Goal: Information Seeking & Learning: Find specific fact

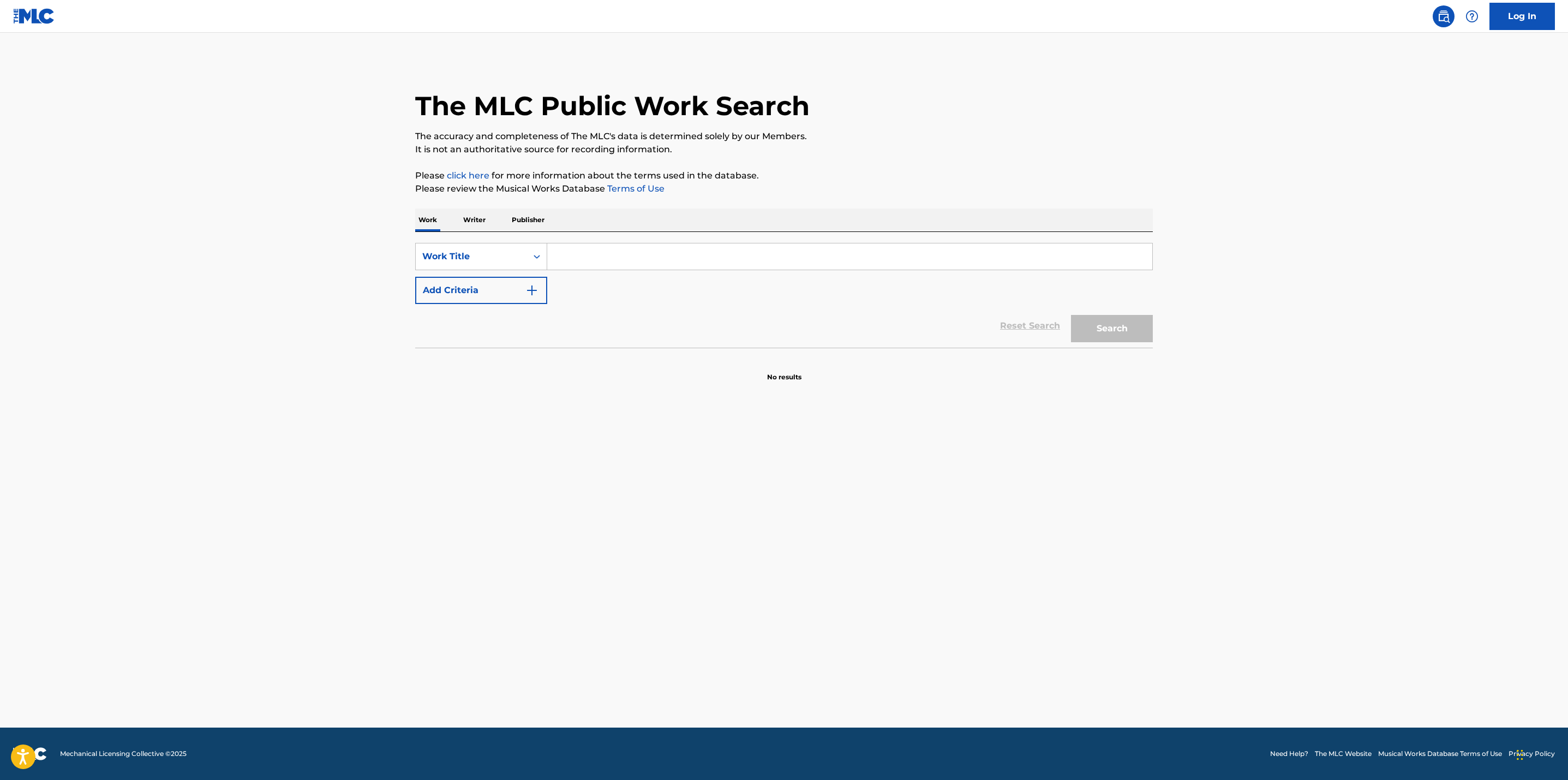
click at [621, 262] on input "Search Form" at bounding box center [849, 256] width 605 height 26
paste input "Birth In Verse"
type input "Birth In Verse"
click at [537, 289] on img "Search Form" at bounding box center [532, 290] width 13 height 13
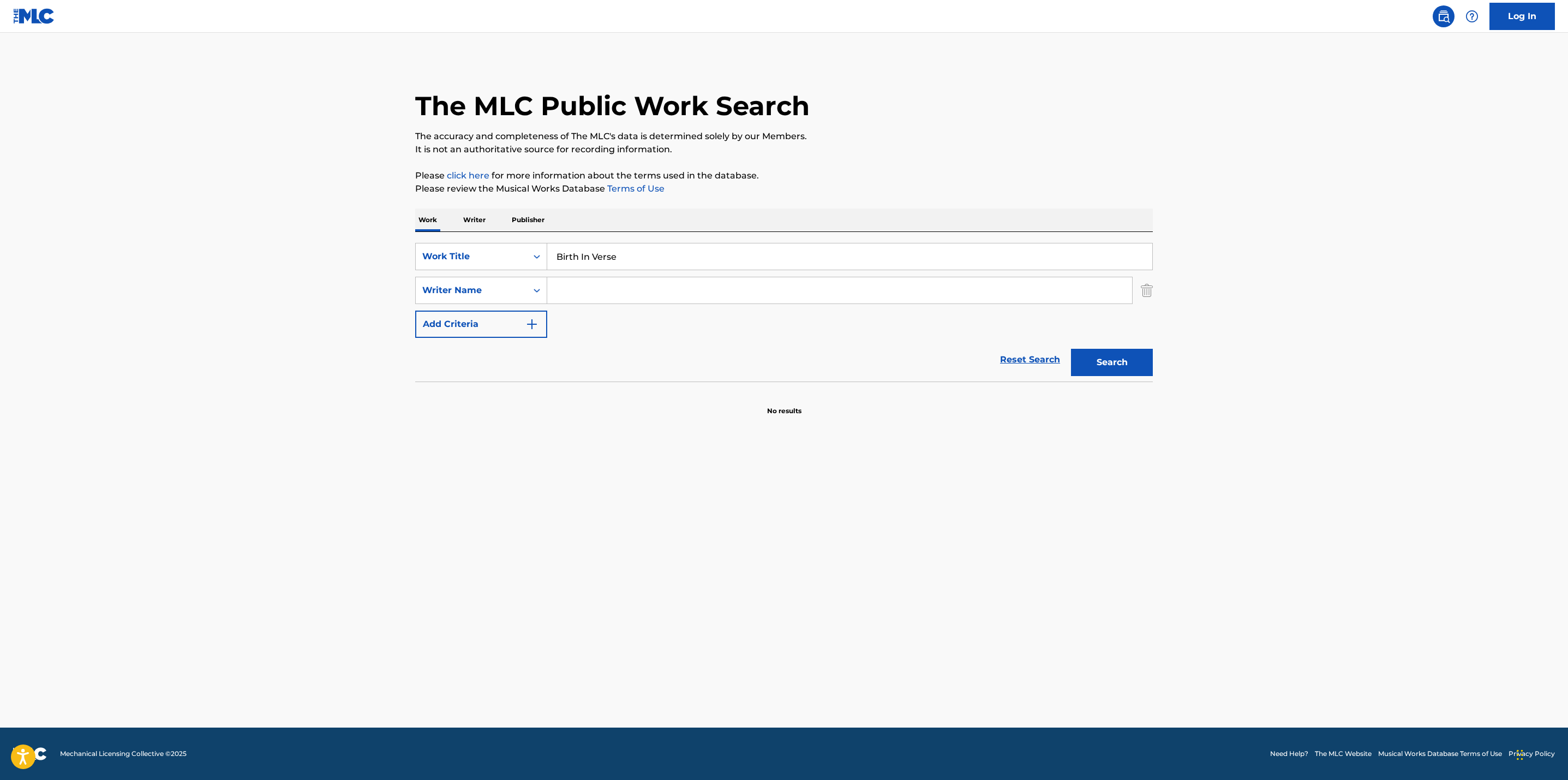
click at [584, 289] on input "Search Form" at bounding box center [839, 290] width 585 height 26
type input "[PERSON_NAME]"
click at [1071, 349] on button "Search" at bounding box center [1112, 362] width 82 height 27
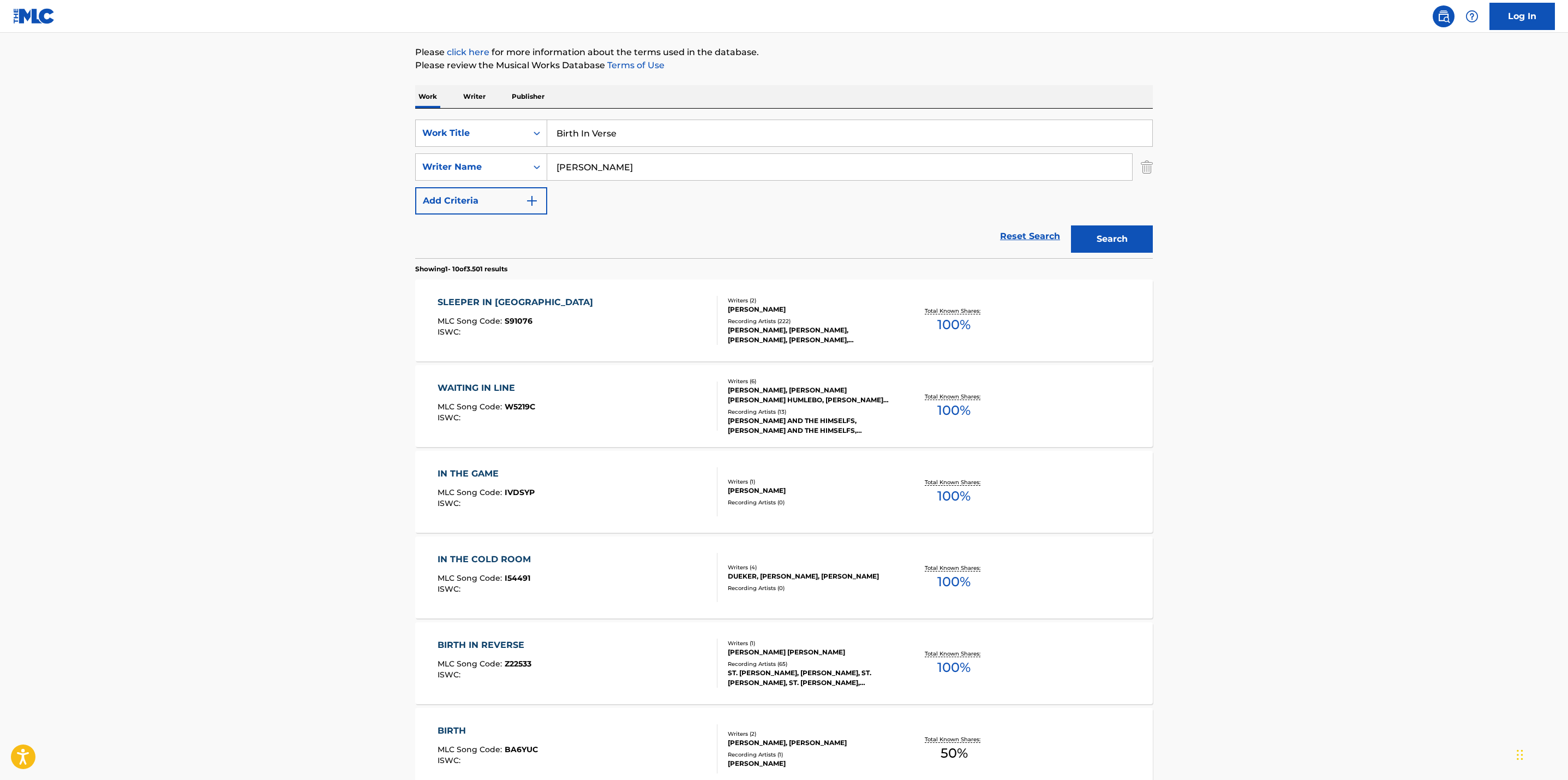
scroll to position [128, 0]
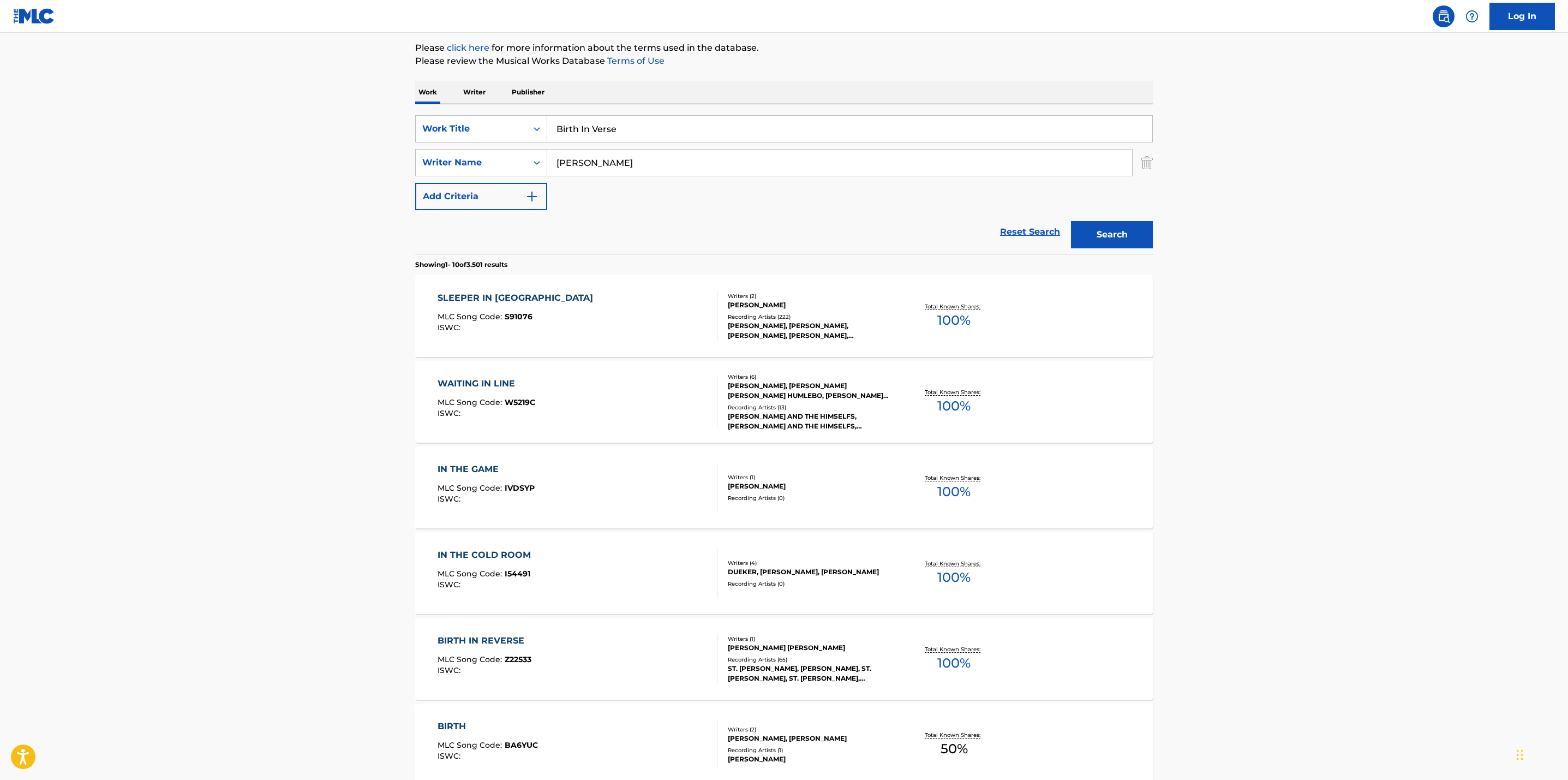
click at [974, 640] on div "BIRTH IN REVERSE MLC Song Code : Z22533 ISWC : Writers ( 1 ) [PERSON_NAME] [PER…" at bounding box center [784, 659] width 738 height 82
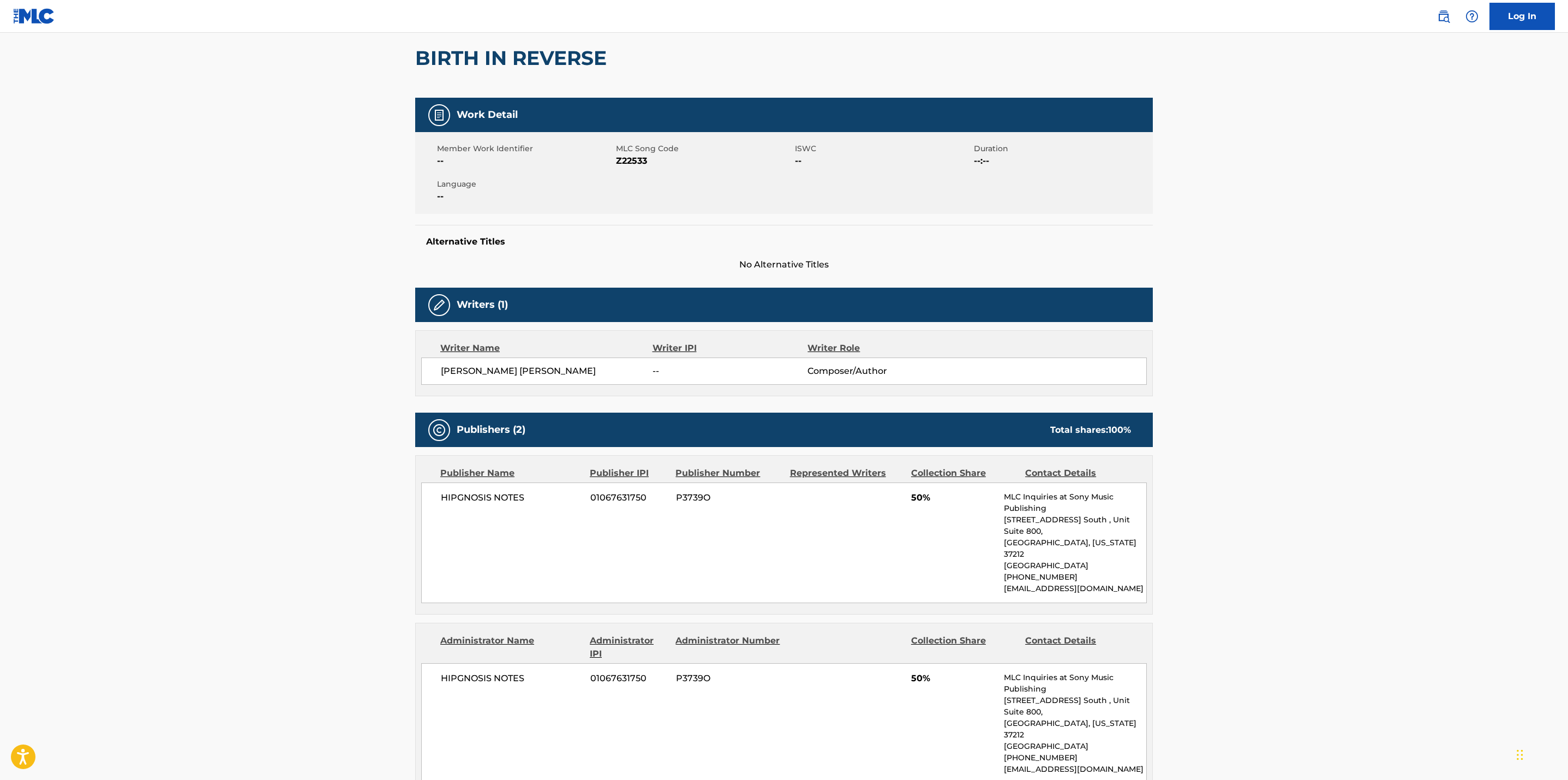
scroll to position [124, 0]
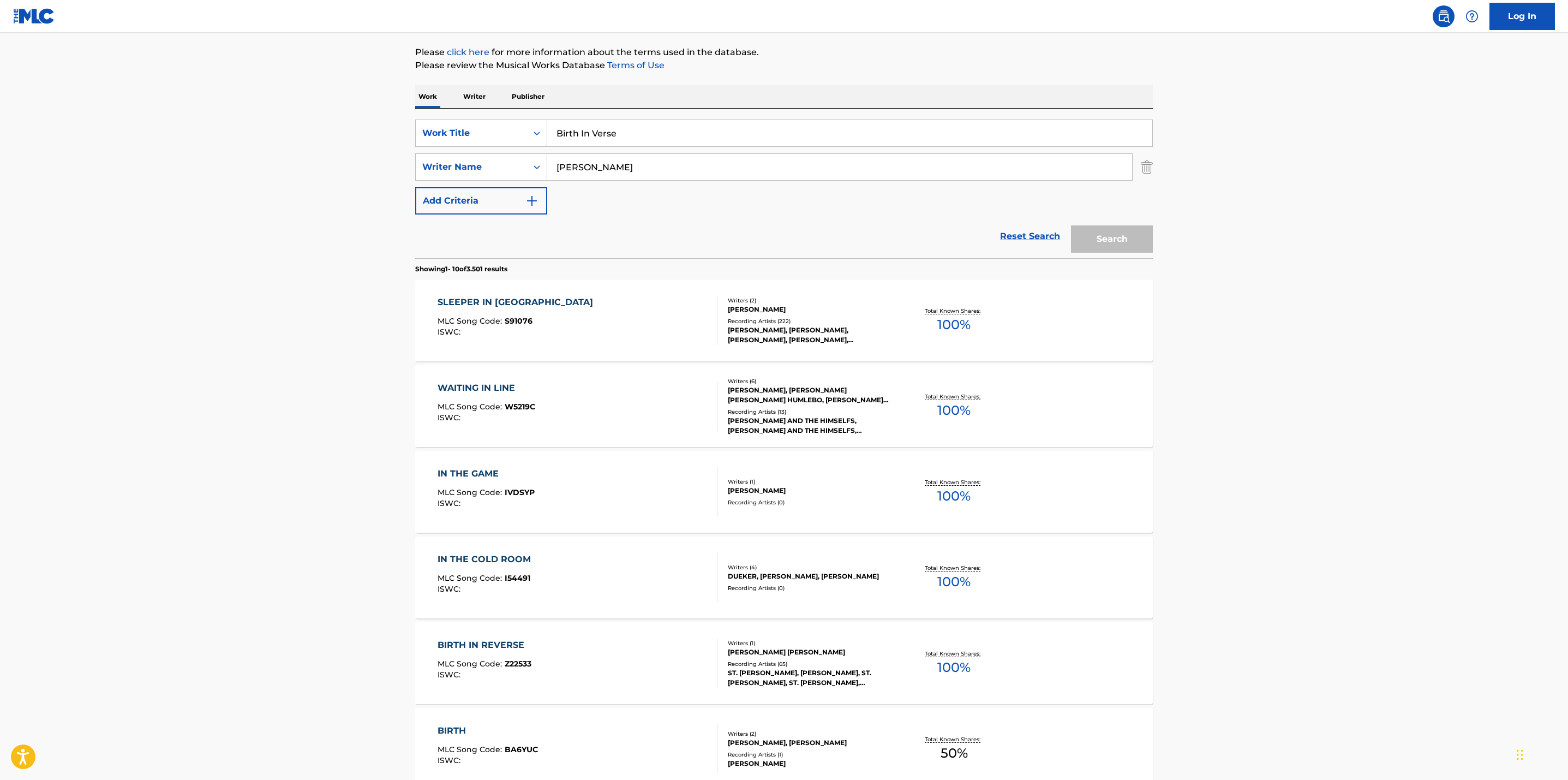
scroll to position [128, 0]
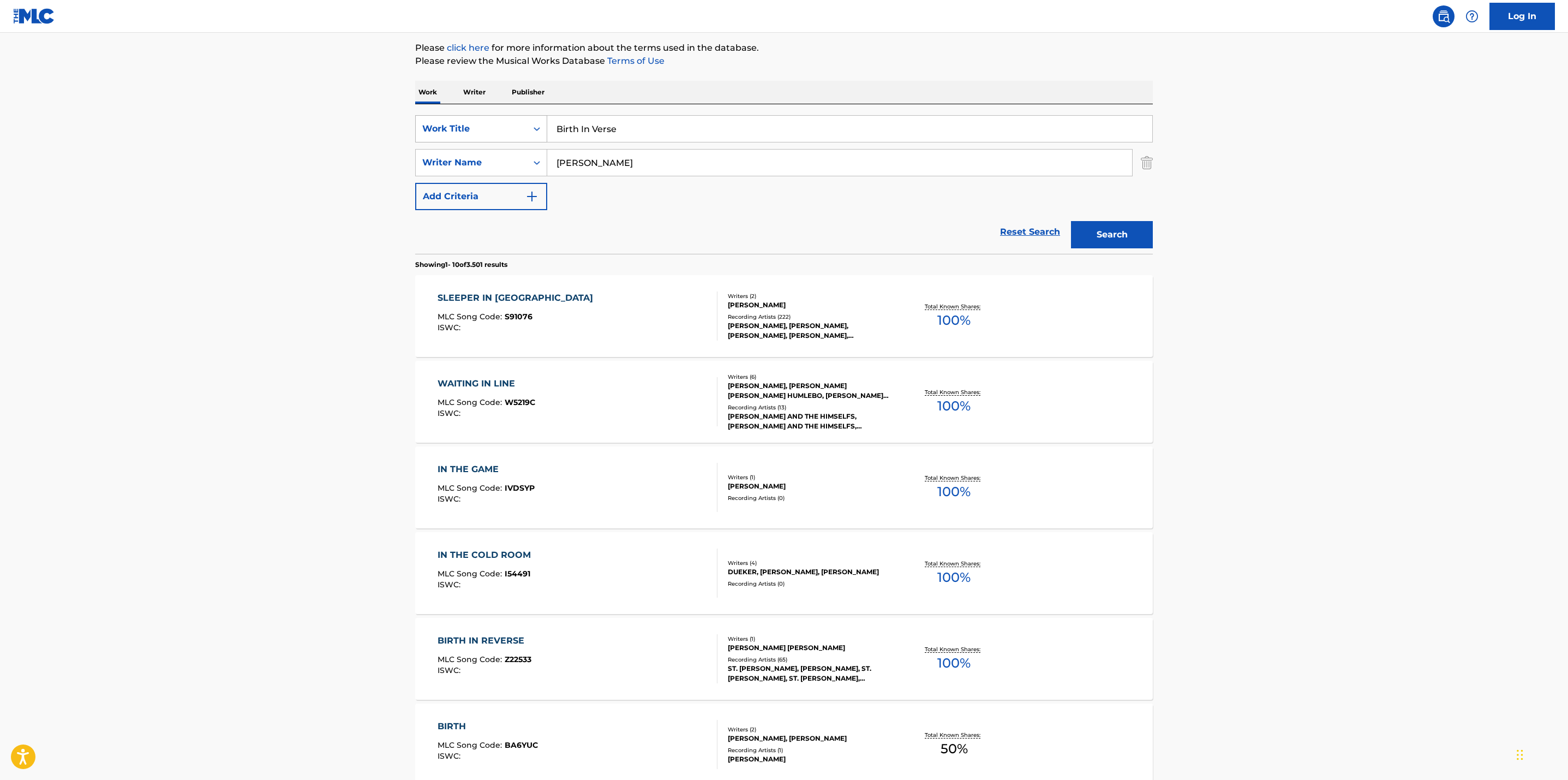
drag, startPoint x: 623, startPoint y: 128, endPoint x: 499, endPoint y: 136, distance: 124.3
click at [499, 136] on div "SearchWithCriteria67e414ee-78dc-4a59-b59e-2399b70ccfab Work Title Birth In Verse" at bounding box center [784, 129] width 738 height 27
paste input "Every Tear Disappears"
type input "Every Tear Disappears"
click at [1096, 236] on button "Search" at bounding box center [1112, 234] width 82 height 27
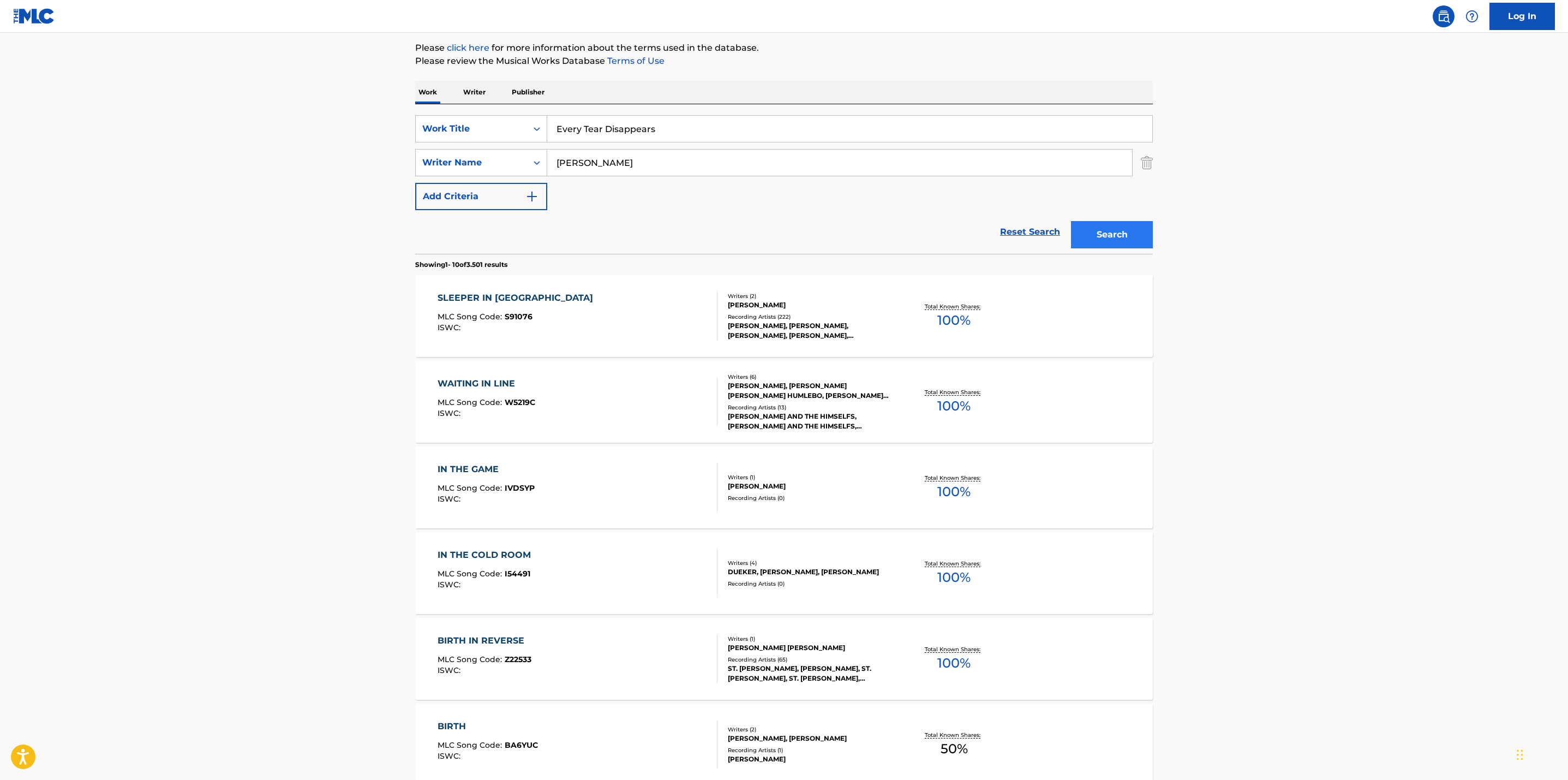
scroll to position [0, 0]
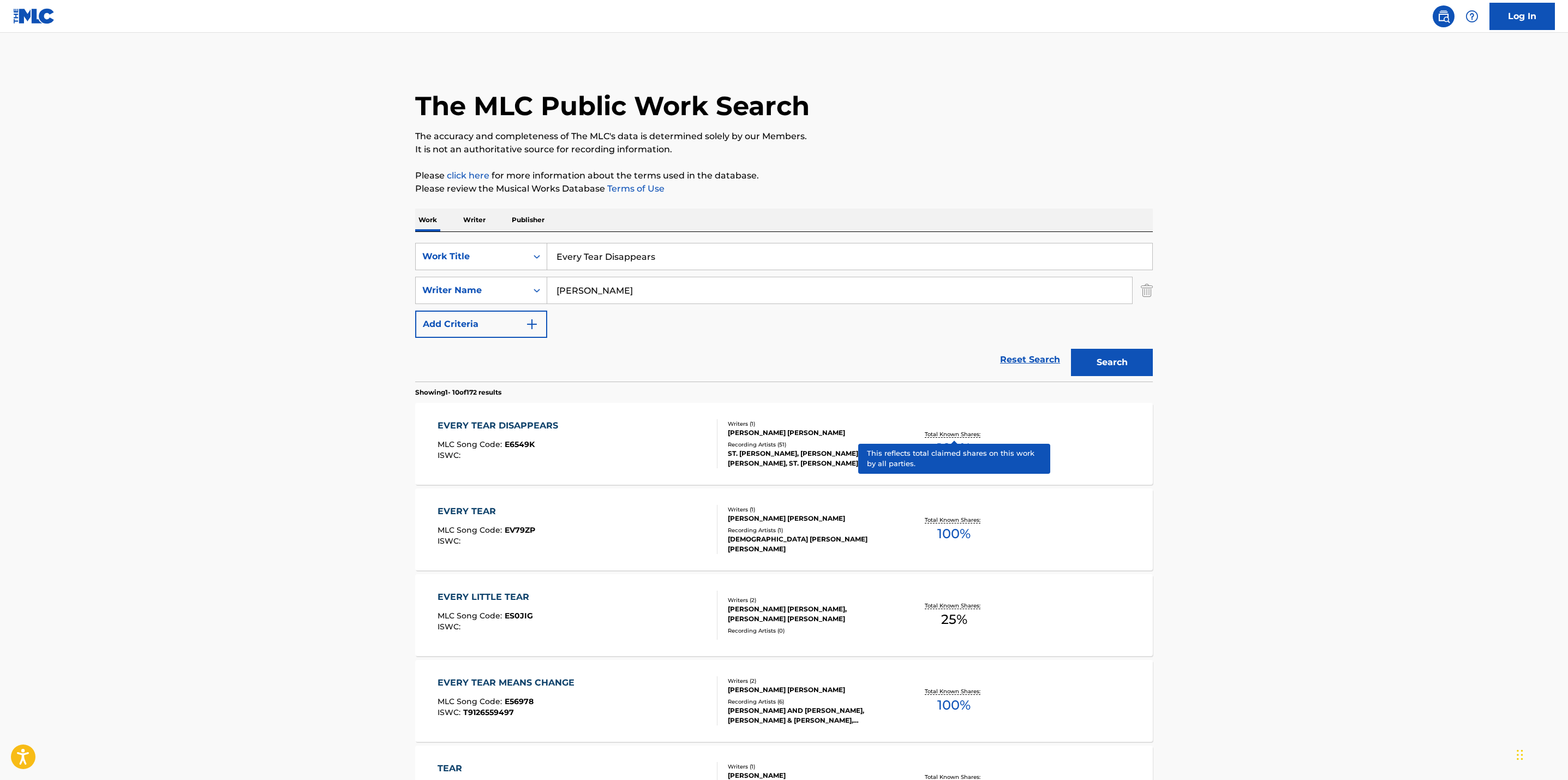
click at [956, 431] on p "Total Known Shares:" at bounding box center [954, 434] width 59 height 8
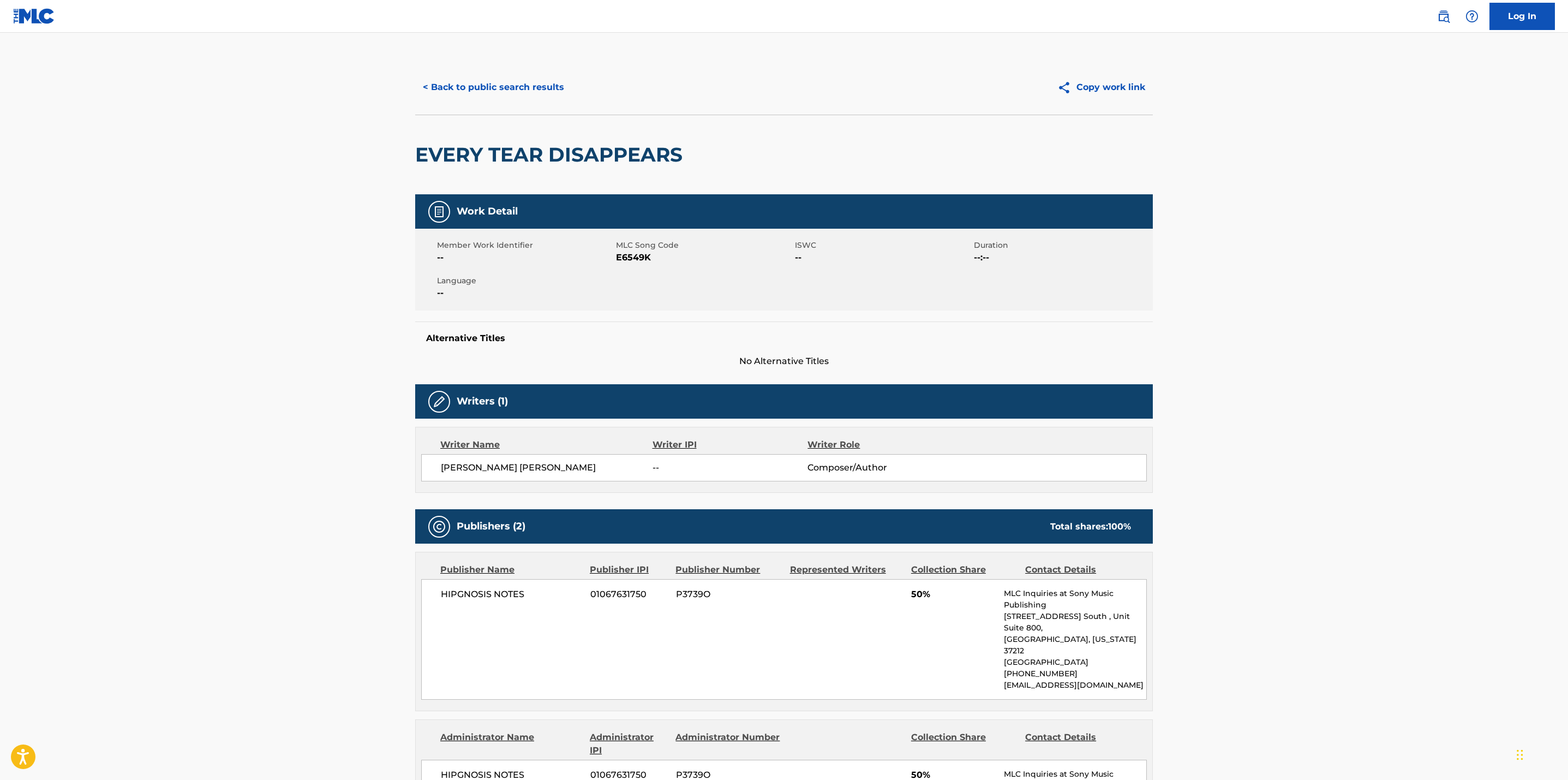
scroll to position [342, 0]
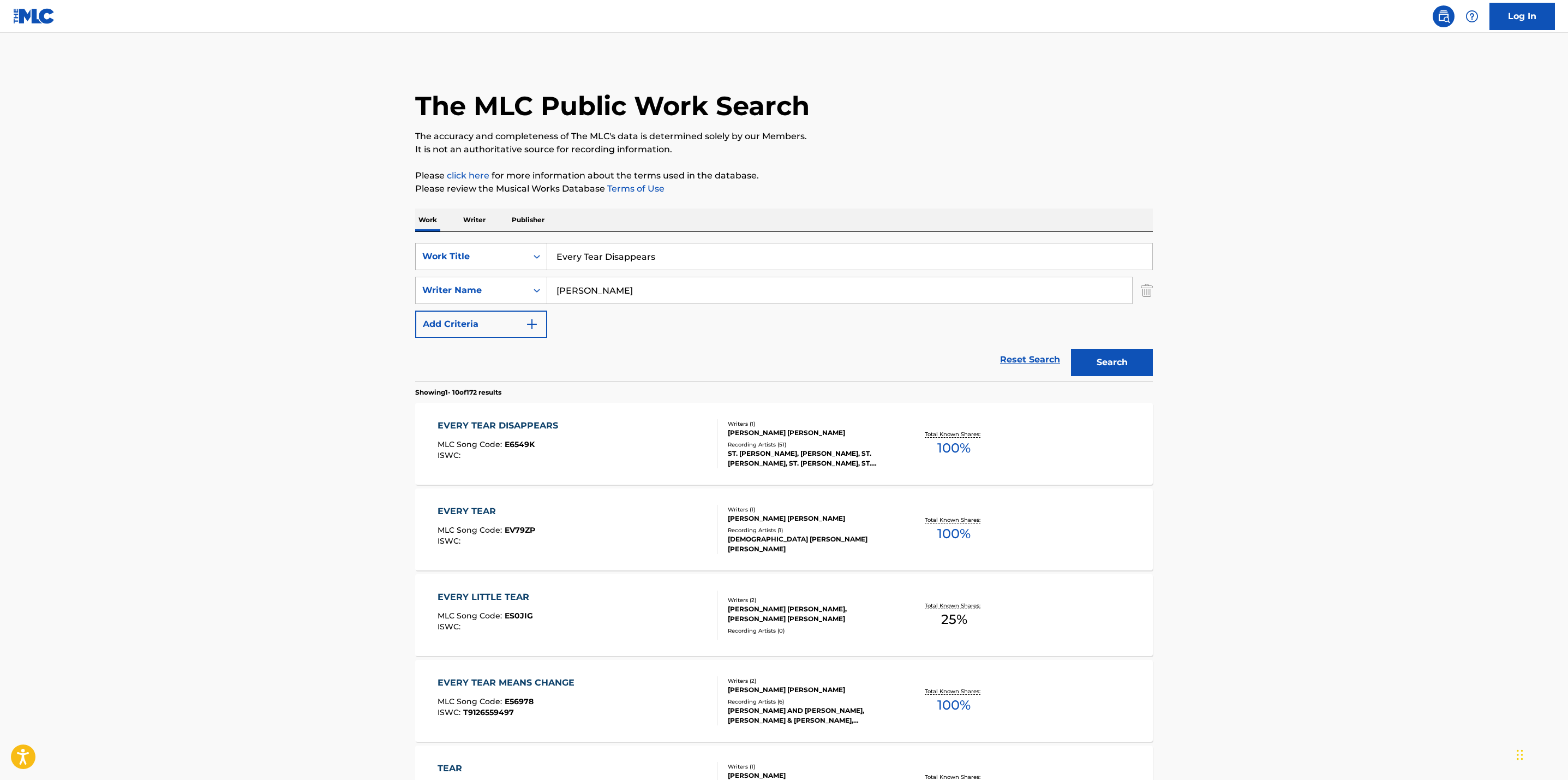
drag, startPoint x: 681, startPoint y: 257, endPoint x: 486, endPoint y: 254, distance: 195.0
click at [486, 254] on div "SearchWithCriteria67e414ee-78dc-4a59-b59e-2399b70ccfab Work Title Every Tear Di…" at bounding box center [784, 256] width 738 height 27
paste input "I Believe I Can Fly"
type input "I Believe I Can Fly"
drag, startPoint x: 583, startPoint y: 290, endPoint x: 464, endPoint y: 286, distance: 119.1
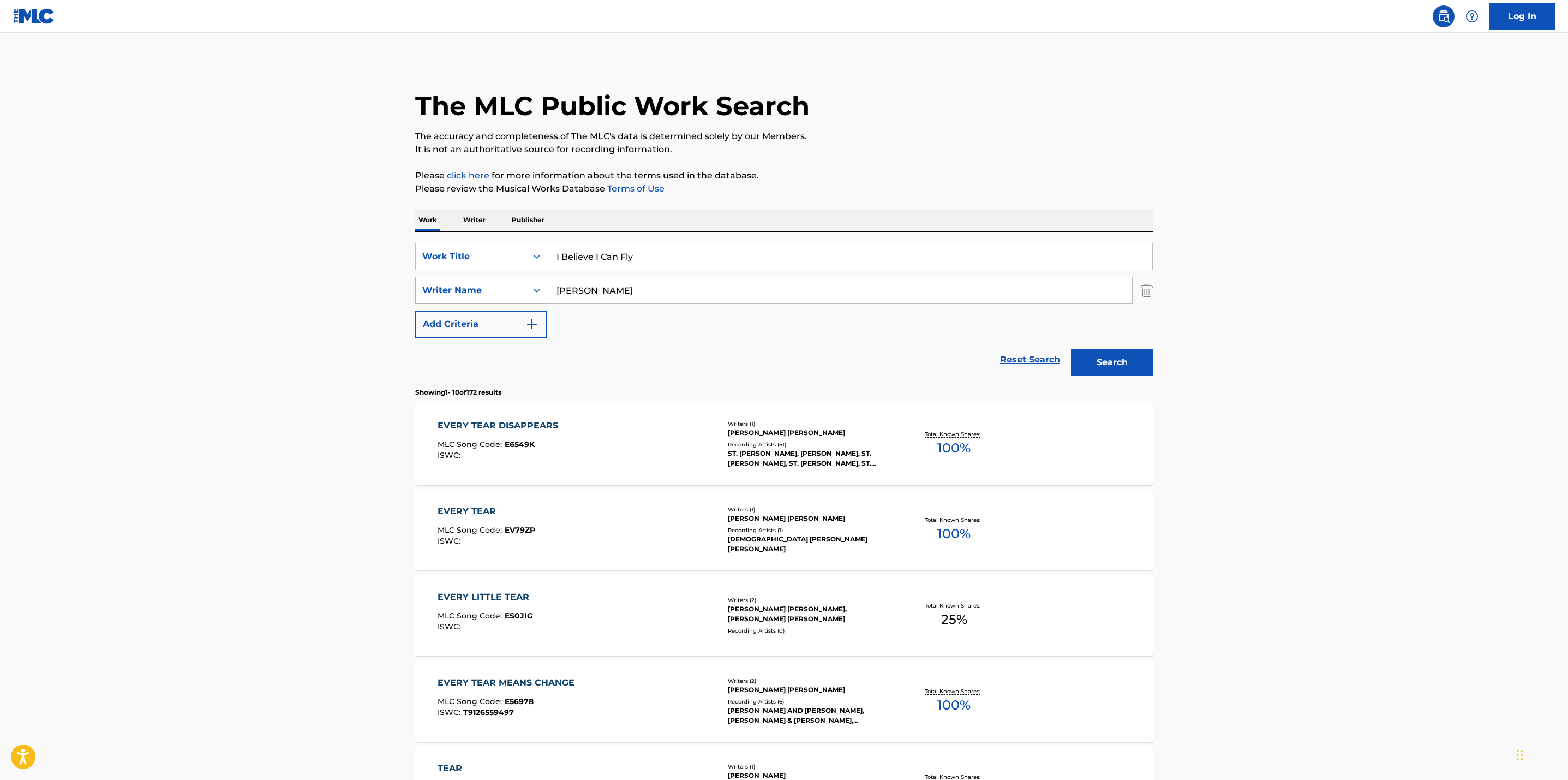
click at [464, 286] on div "SearchWithCriteria742bd5f9-300f-47b2-9acf-47d1d18f9523 Writer Name [PERSON_NAME]" at bounding box center [784, 290] width 738 height 27
type input "[PERSON_NAME]"
click at [1071, 349] on button "Search" at bounding box center [1112, 362] width 82 height 27
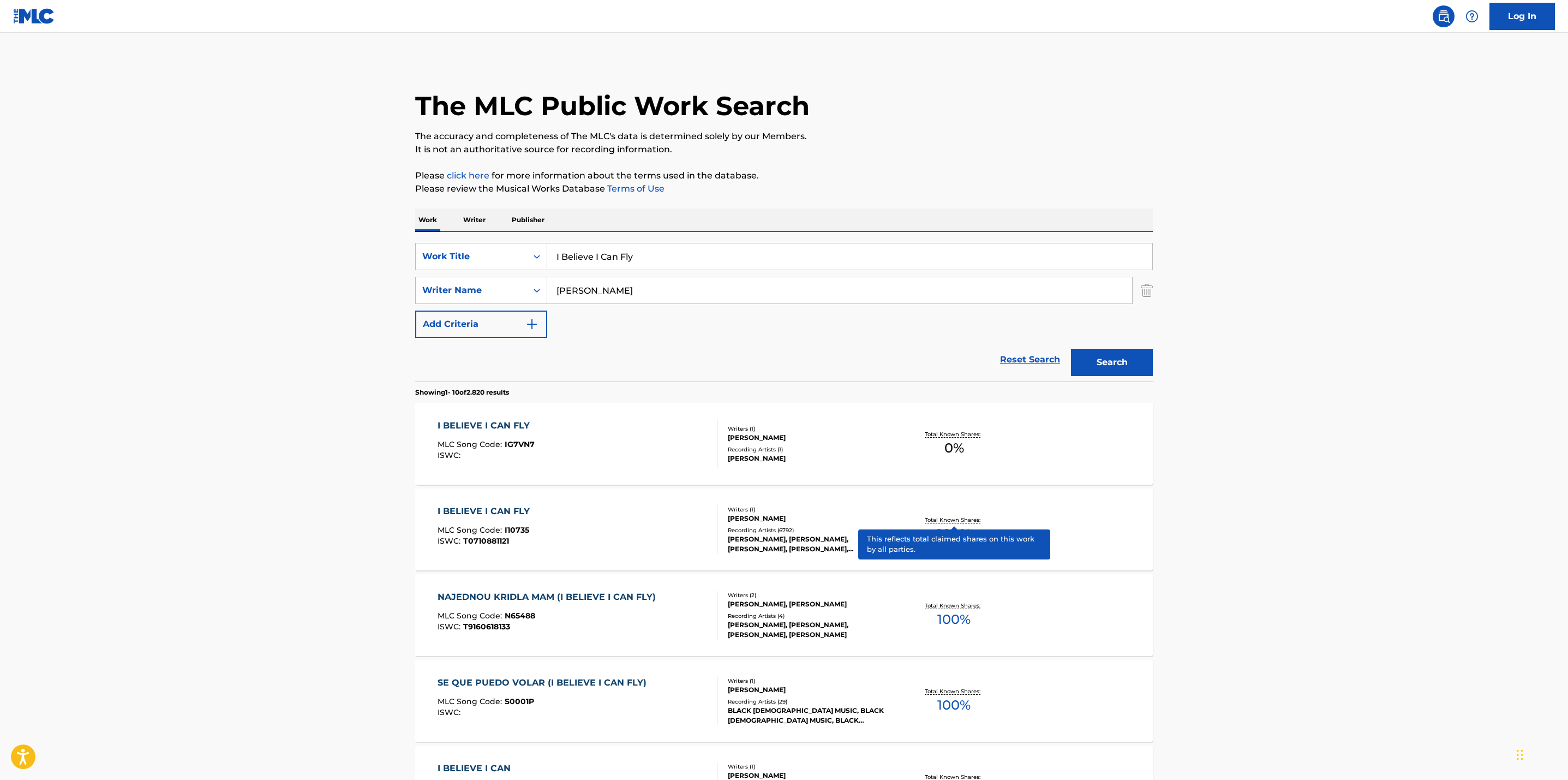
click at [944, 518] on p "Total Known Shares:" at bounding box center [954, 519] width 59 height 8
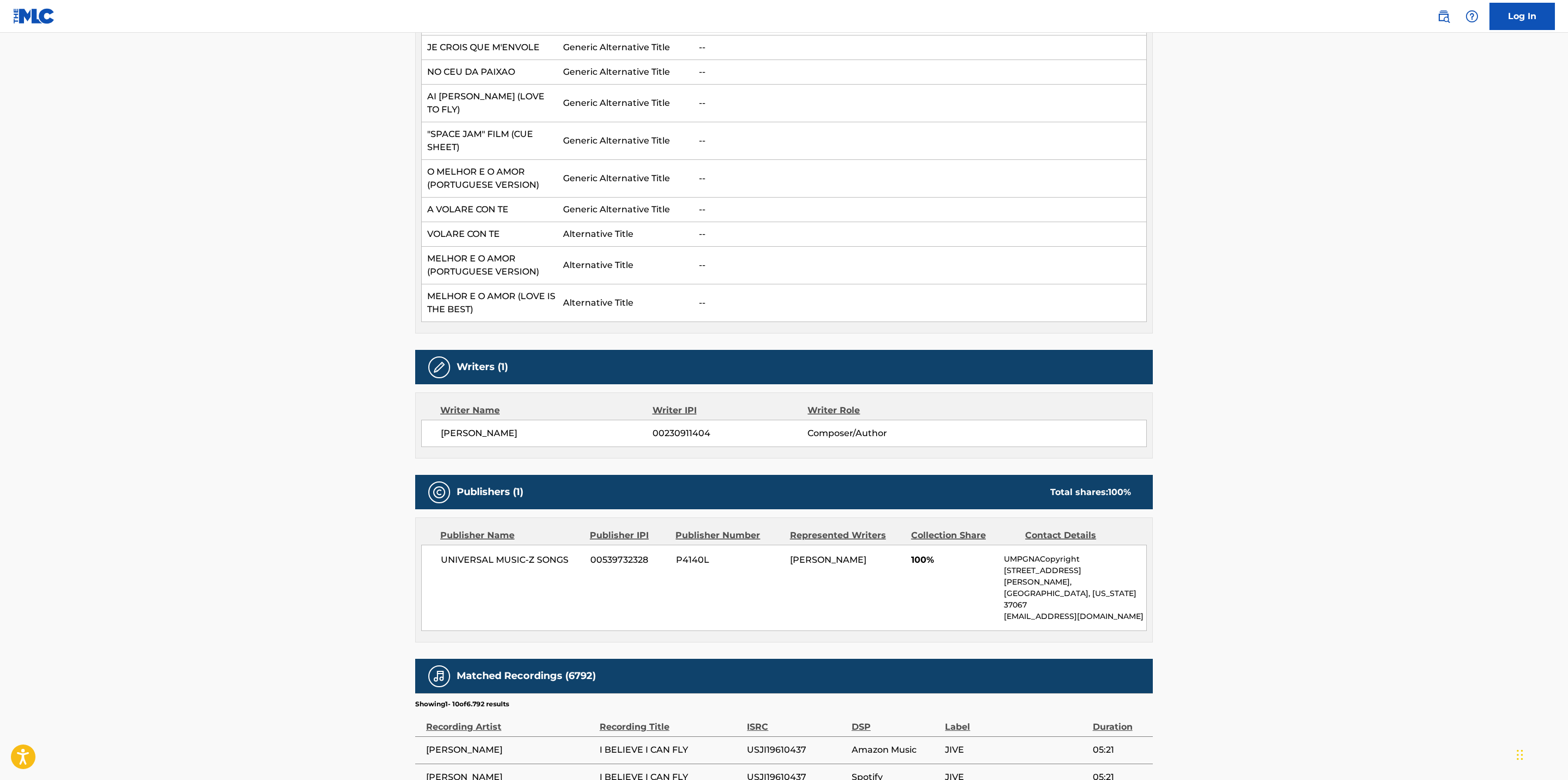
scroll to position [701, 0]
